Goal: Find specific page/section: Find specific page/section

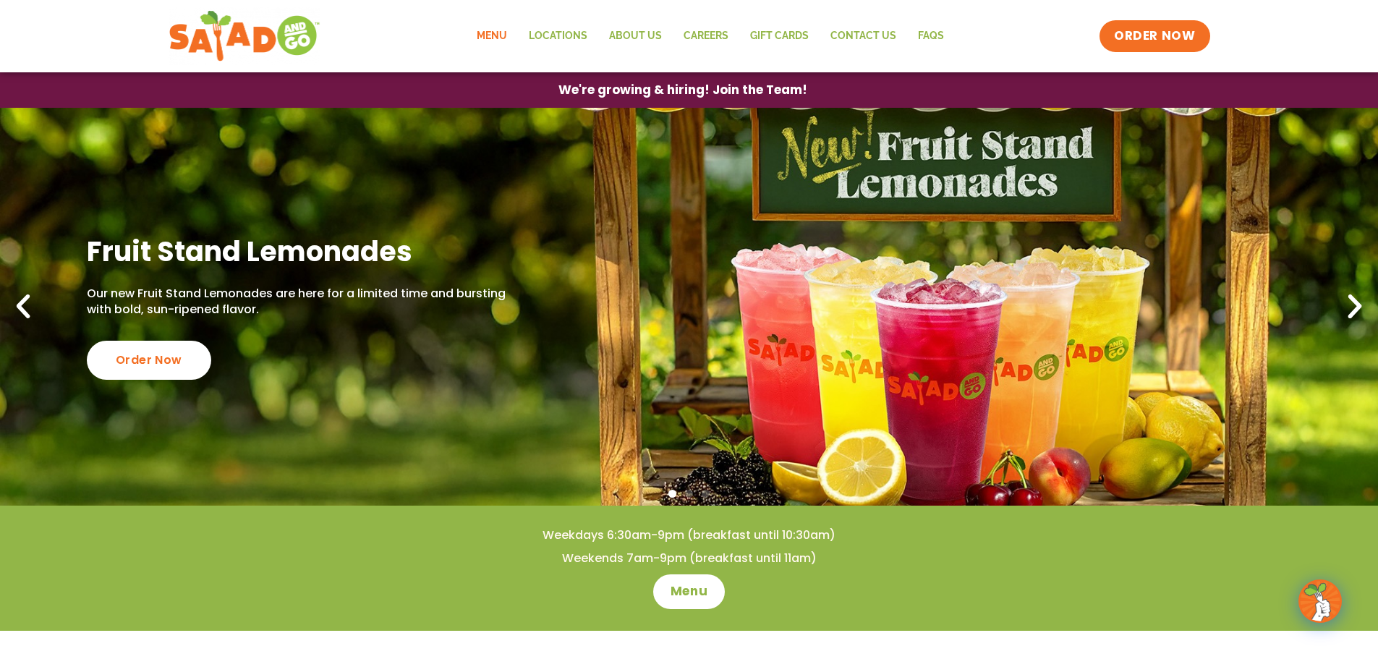
click at [497, 30] on link "Menu" at bounding box center [492, 36] width 52 height 33
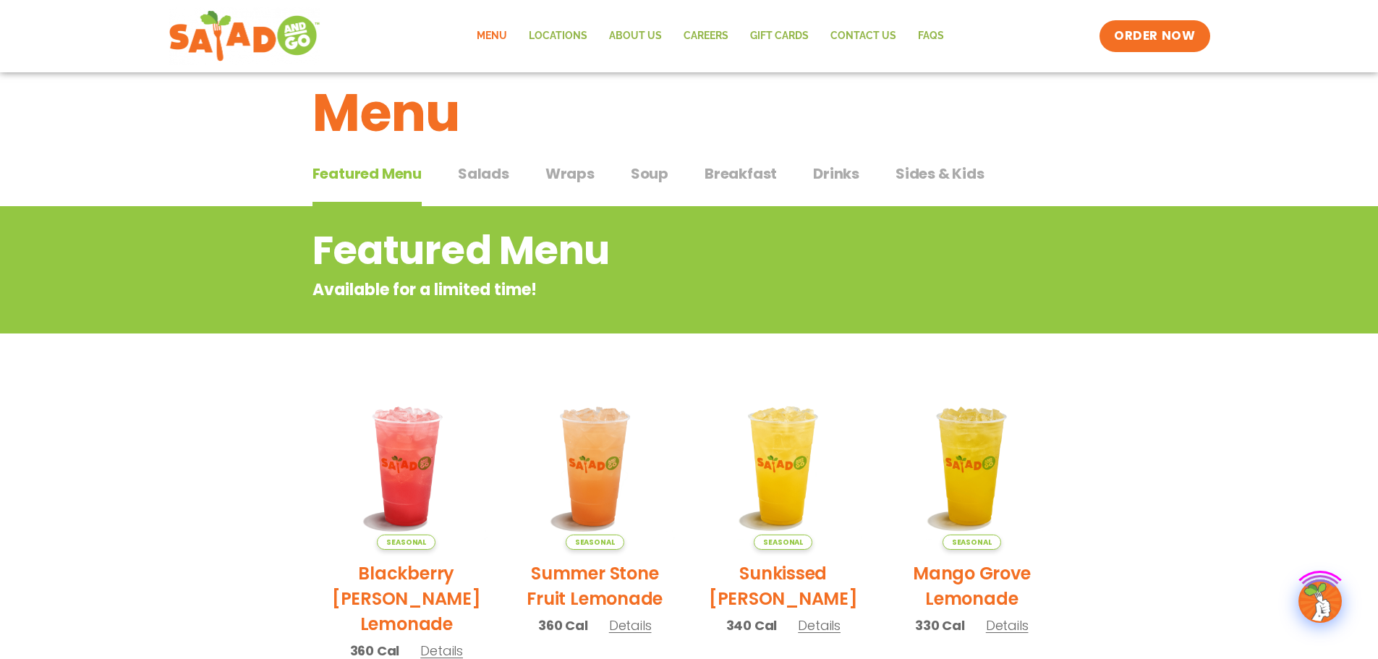
scroll to position [72, 0]
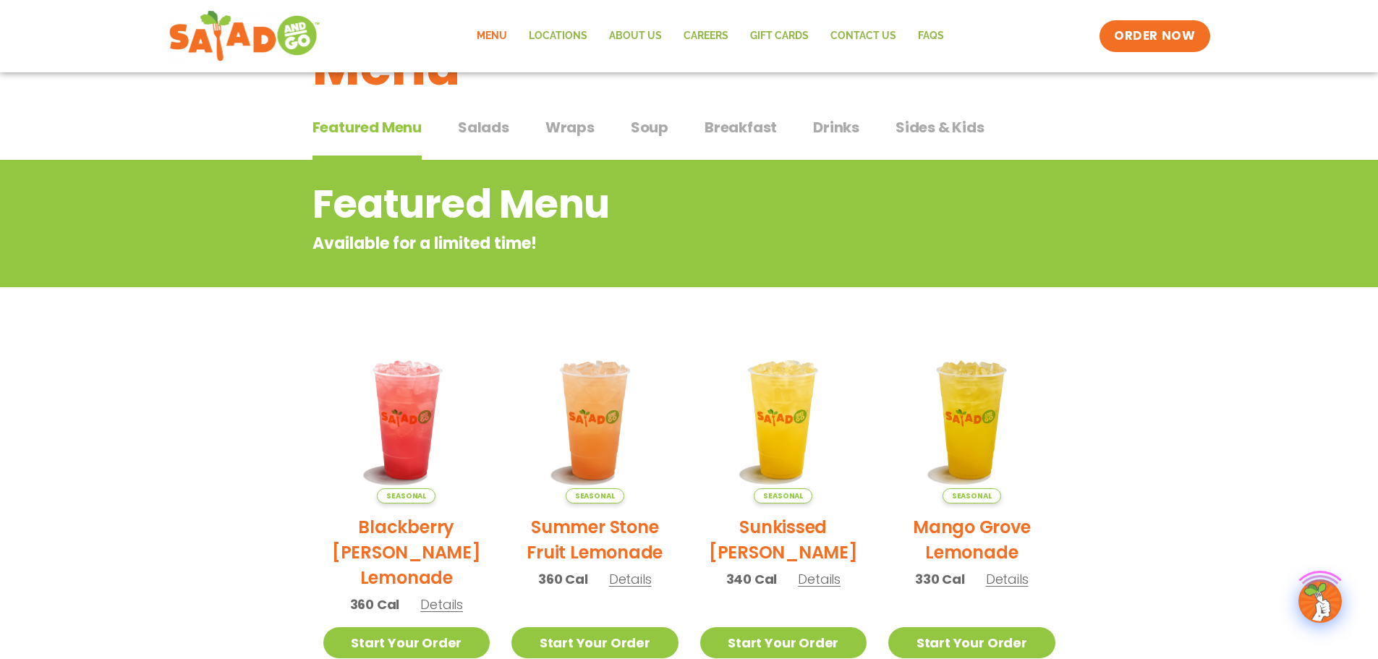
click at [749, 123] on span "Breakfast" at bounding box center [741, 127] width 72 height 22
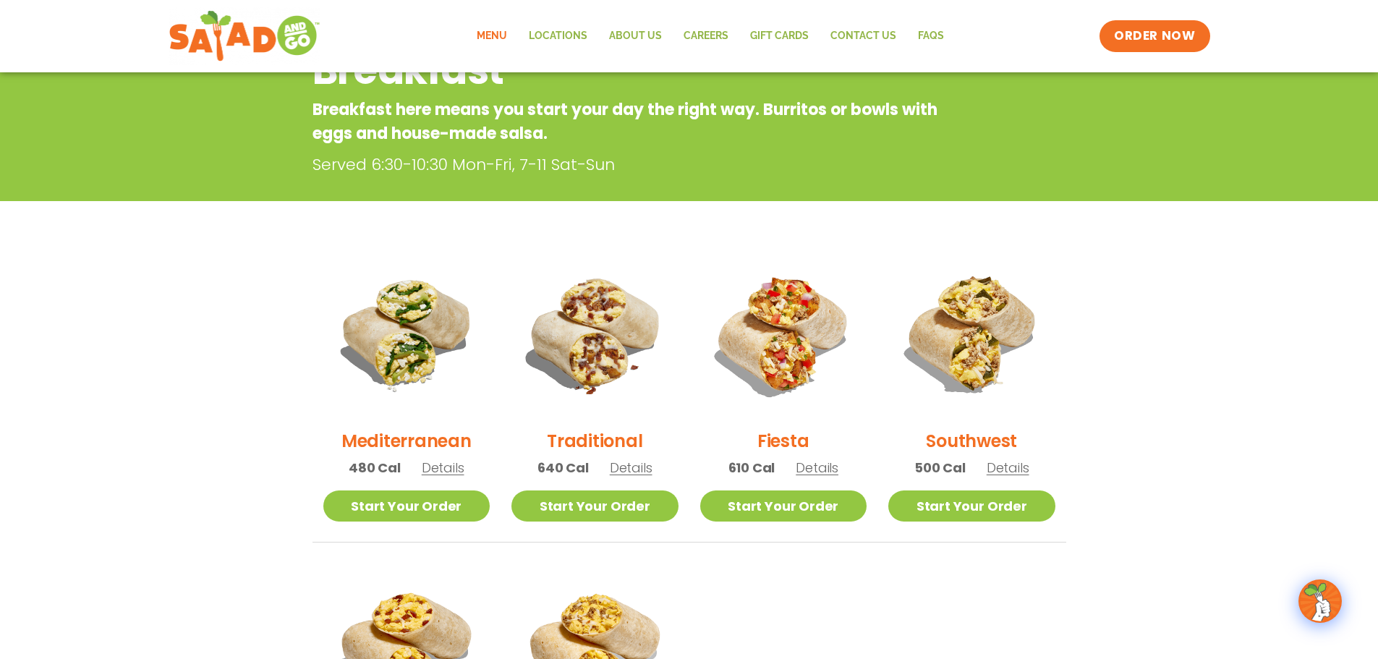
scroll to position [289, 0]
